Goal: Task Accomplishment & Management: Use online tool/utility

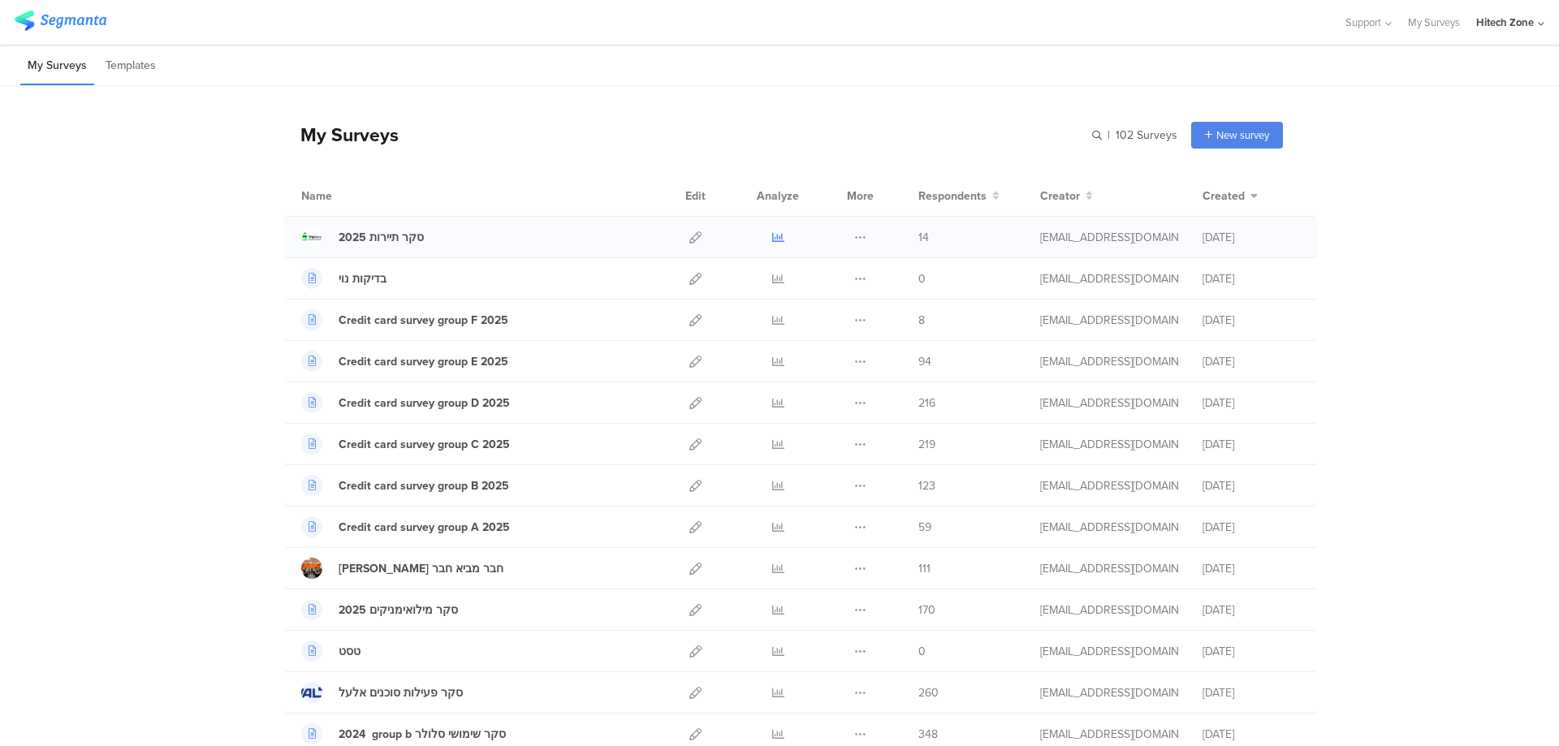
click at [772, 240] on icon at bounding box center [778, 237] width 12 height 12
